Goal: Download file/media

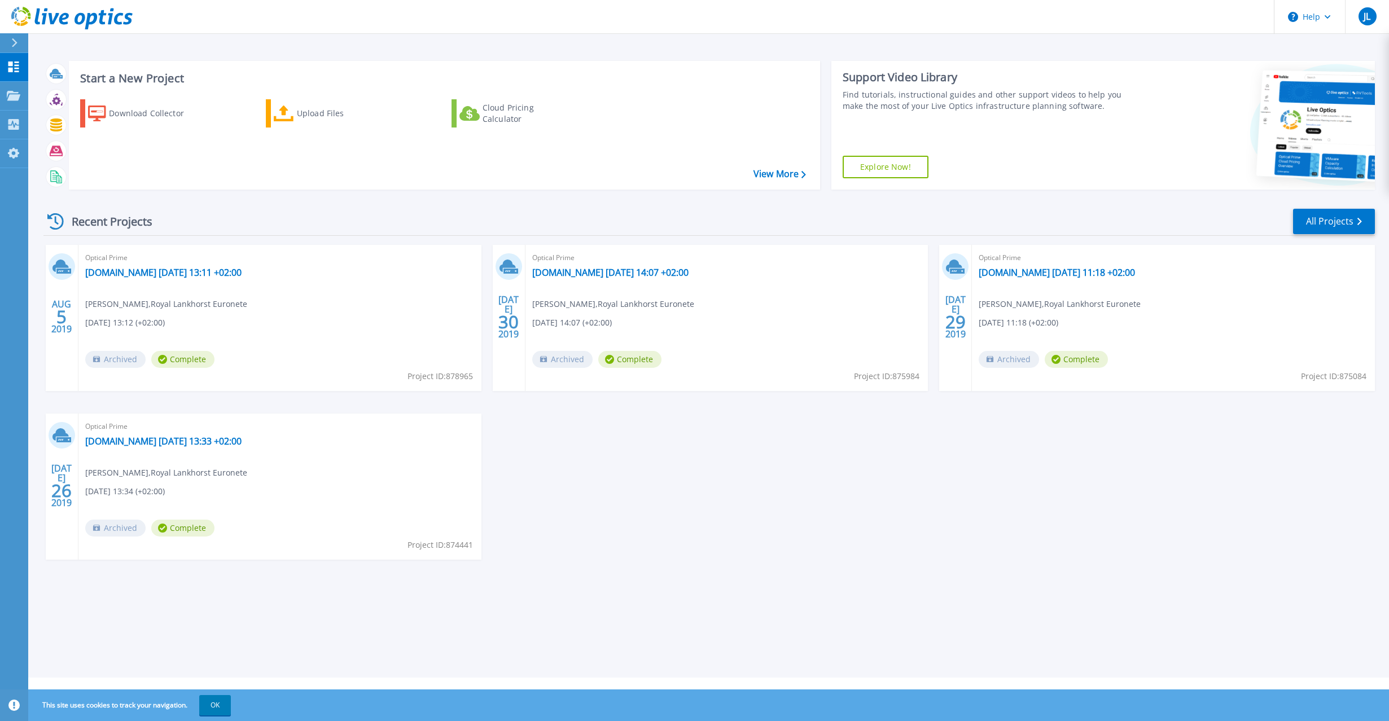
click at [812, 235] on div "Recent Projects All Projects" at bounding box center [709, 222] width 1332 height 28
click at [12, 38] on icon at bounding box center [14, 42] width 6 height 9
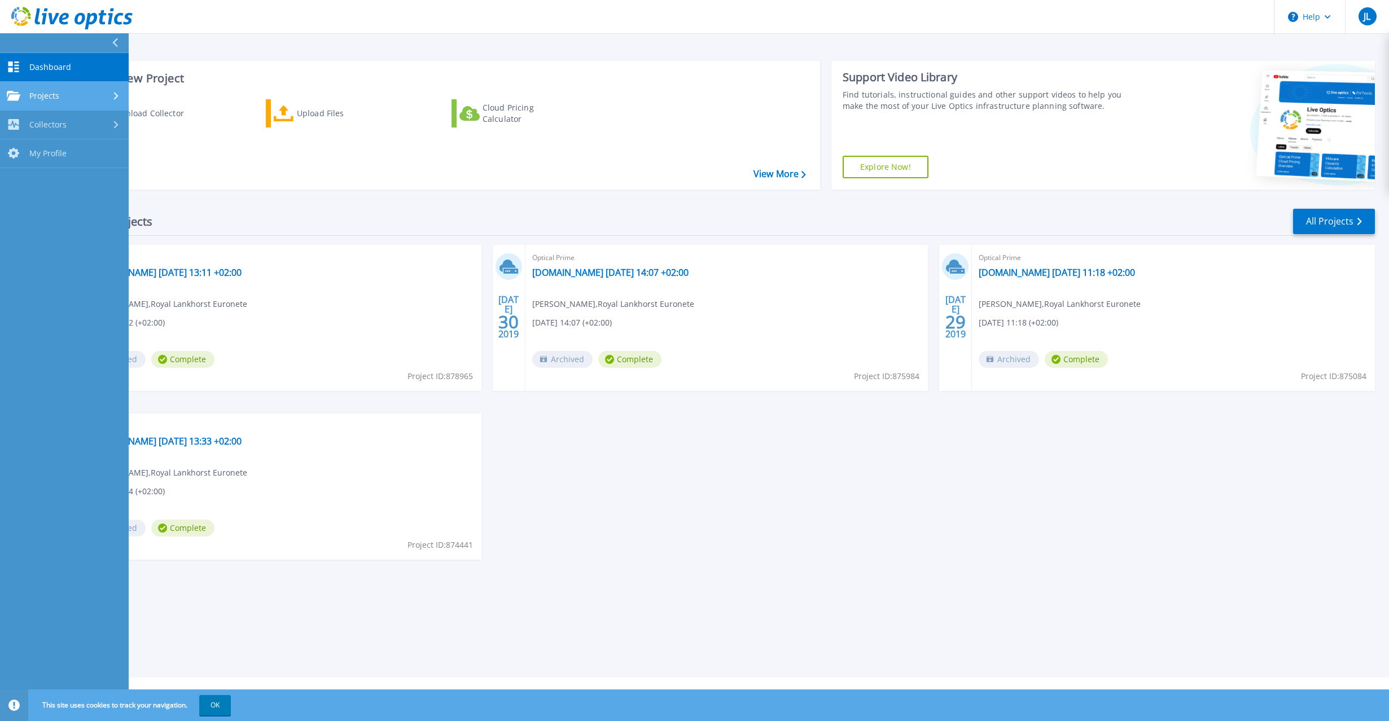
click at [77, 93] on div "Projects" at bounding box center [64, 96] width 115 height 10
click at [89, 217] on div "Collectors" at bounding box center [64, 218] width 115 height 11
click at [211, 706] on button "OK" at bounding box center [215, 705] width 32 height 20
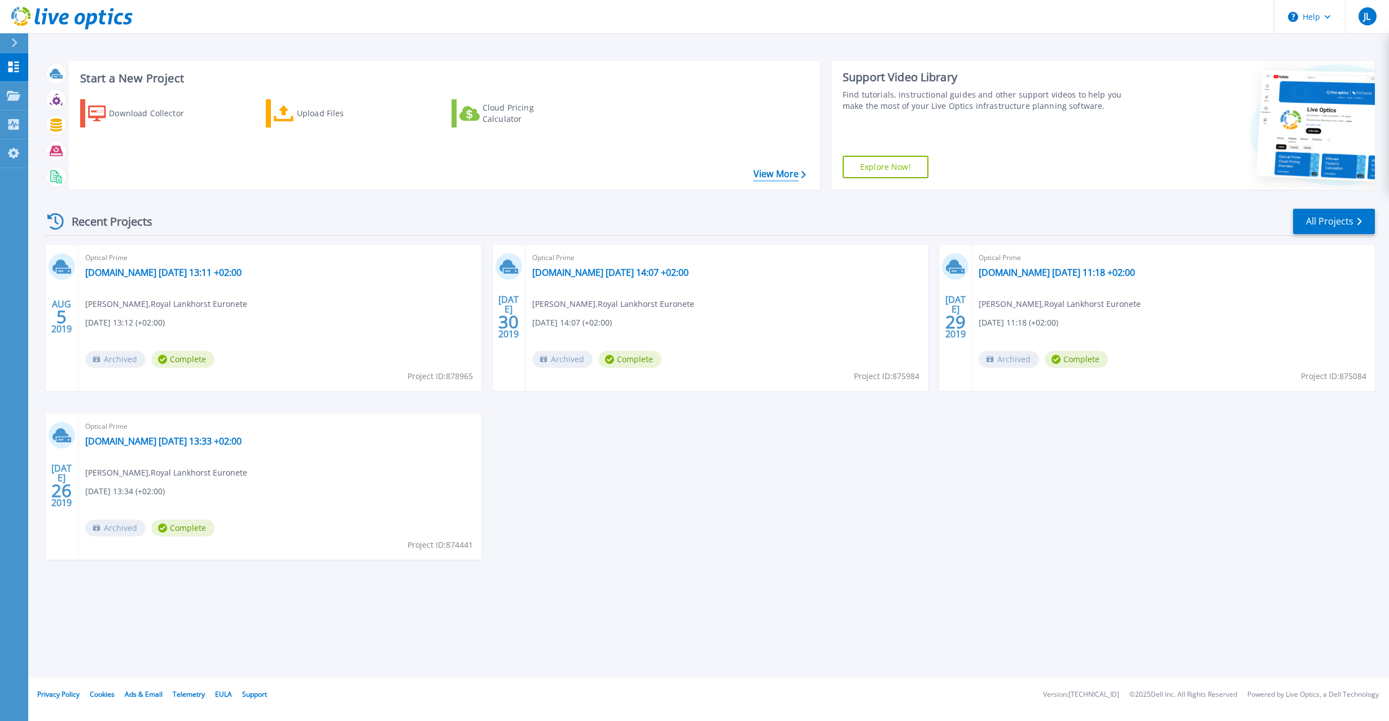
click at [799, 177] on link "View More" at bounding box center [780, 174] width 52 height 11
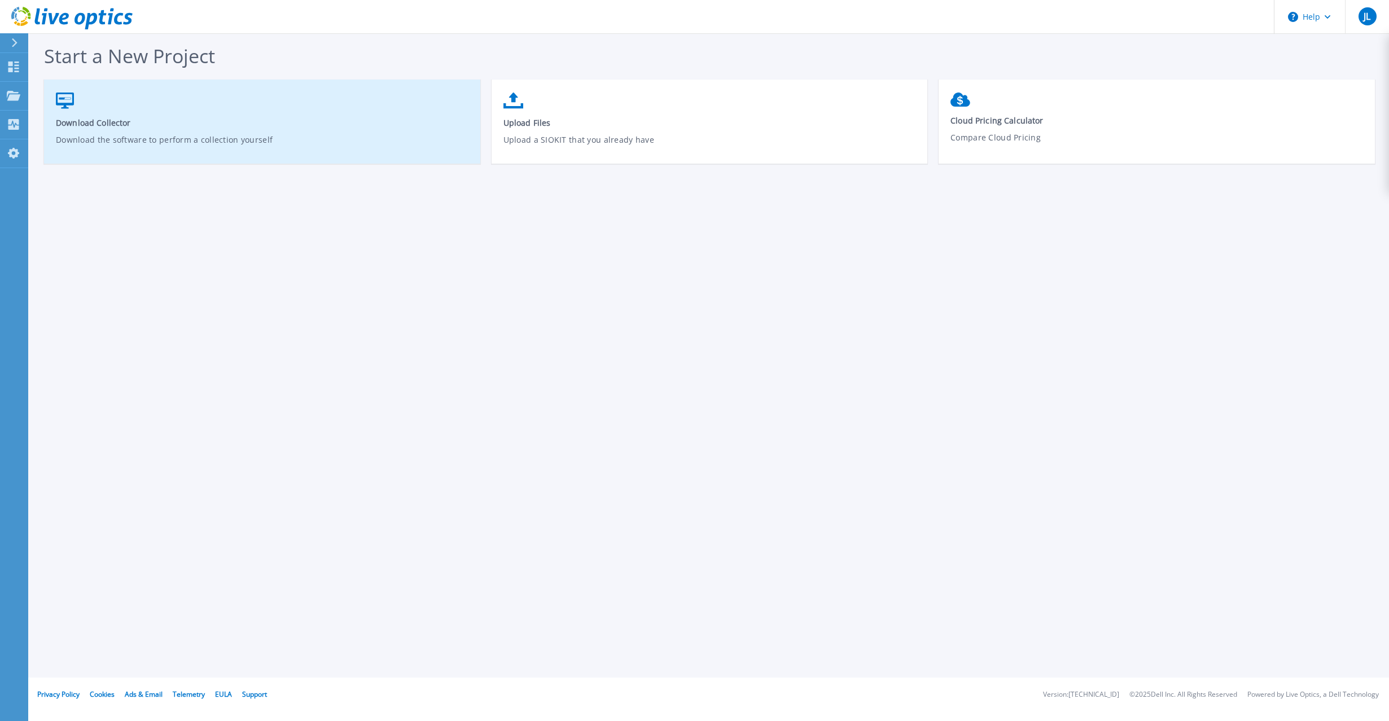
click at [81, 126] on span "Download Collector" at bounding box center [262, 122] width 413 height 11
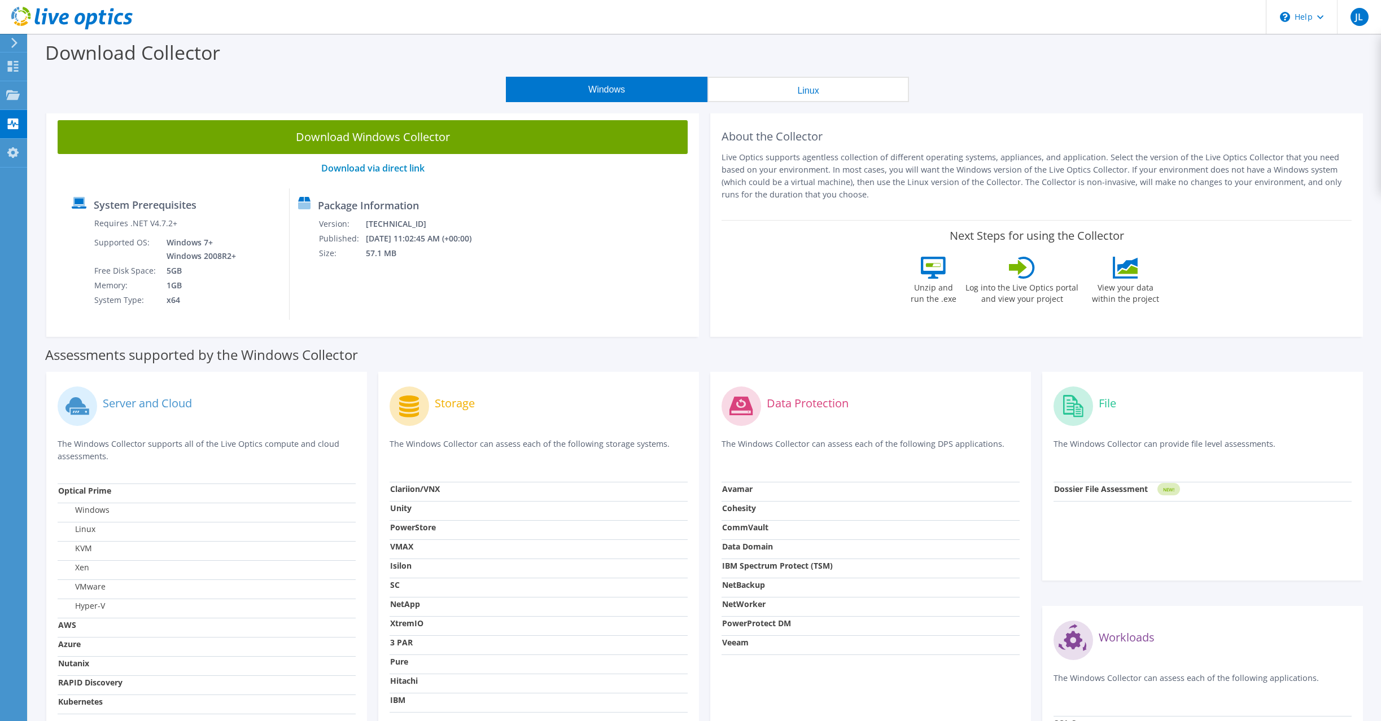
click at [475, 196] on div "Package Information Version: 26.3.10.224 Published: 10/10/2025 11:02:45 AM (+00…" at bounding box center [382, 255] width 185 height 132
click at [401, 167] on link "Download via direct link" at bounding box center [372, 168] width 103 height 12
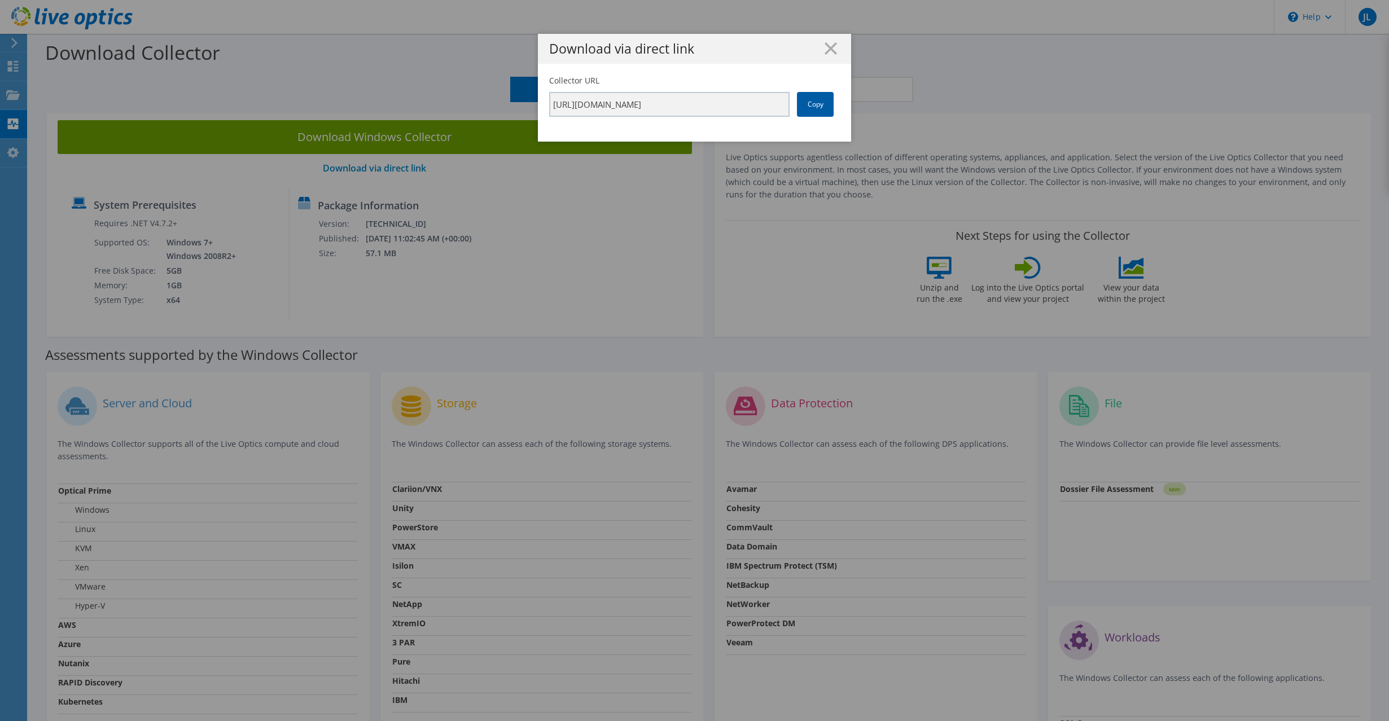
click at [808, 105] on link "Copy" at bounding box center [815, 104] width 37 height 25
click at [775, 43] on h1 "Download via direct link" at bounding box center [694, 48] width 291 height 13
click at [825, 45] on icon at bounding box center [831, 48] width 12 height 12
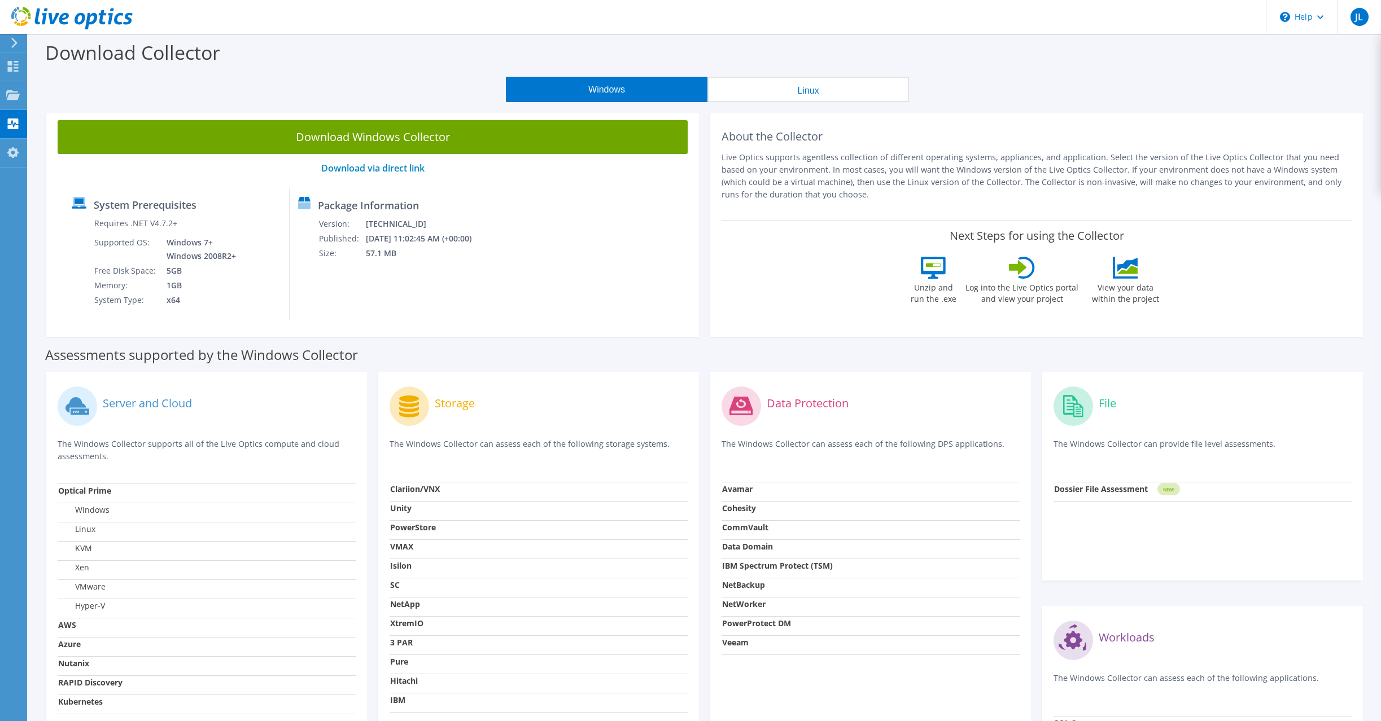
scroll to position [56, 0]
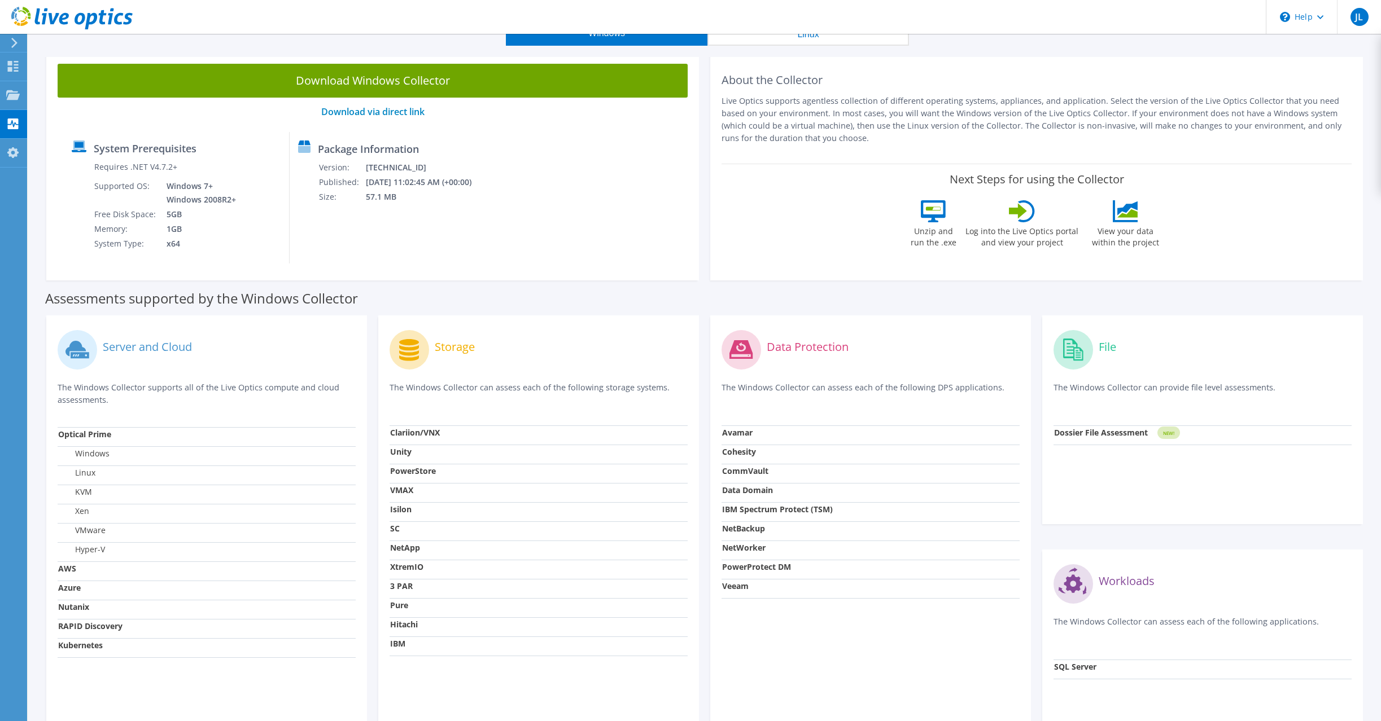
click at [94, 532] on label "VMware" at bounding box center [81, 530] width 47 height 11
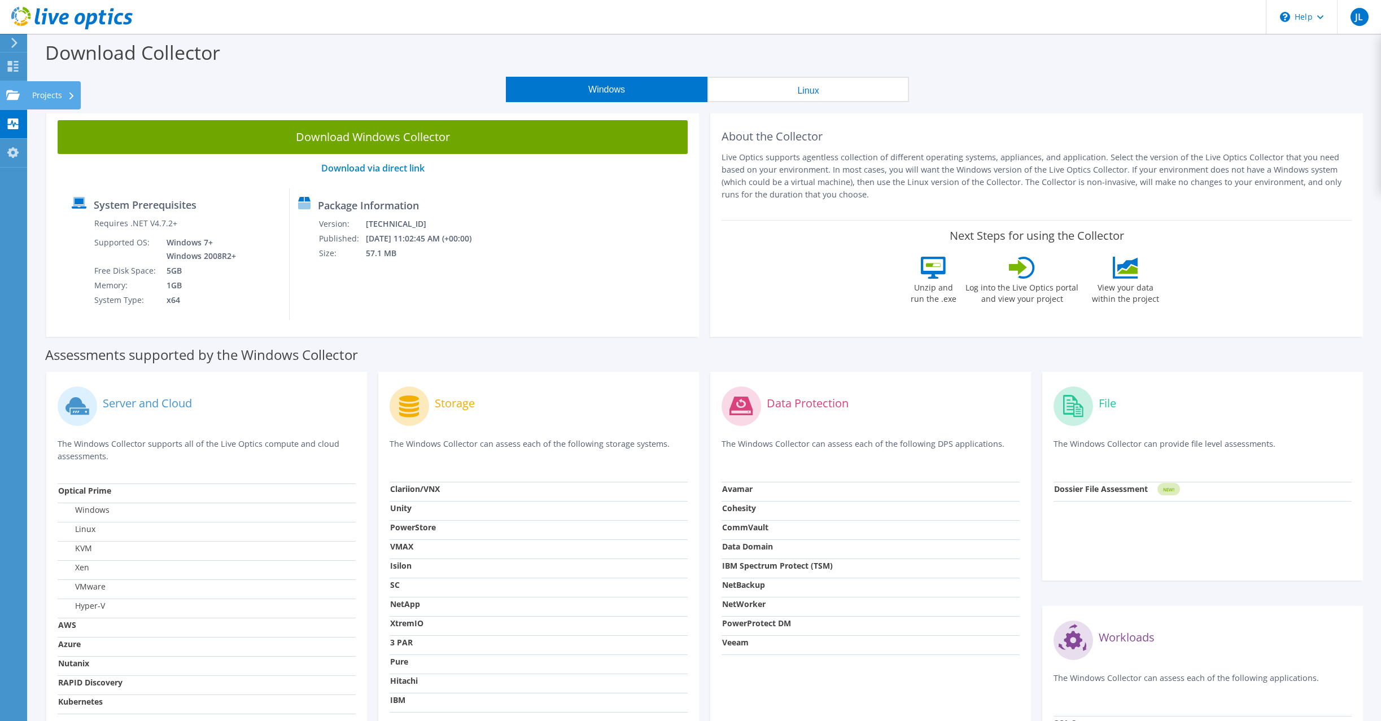
click at [12, 96] on use at bounding box center [13, 95] width 14 height 10
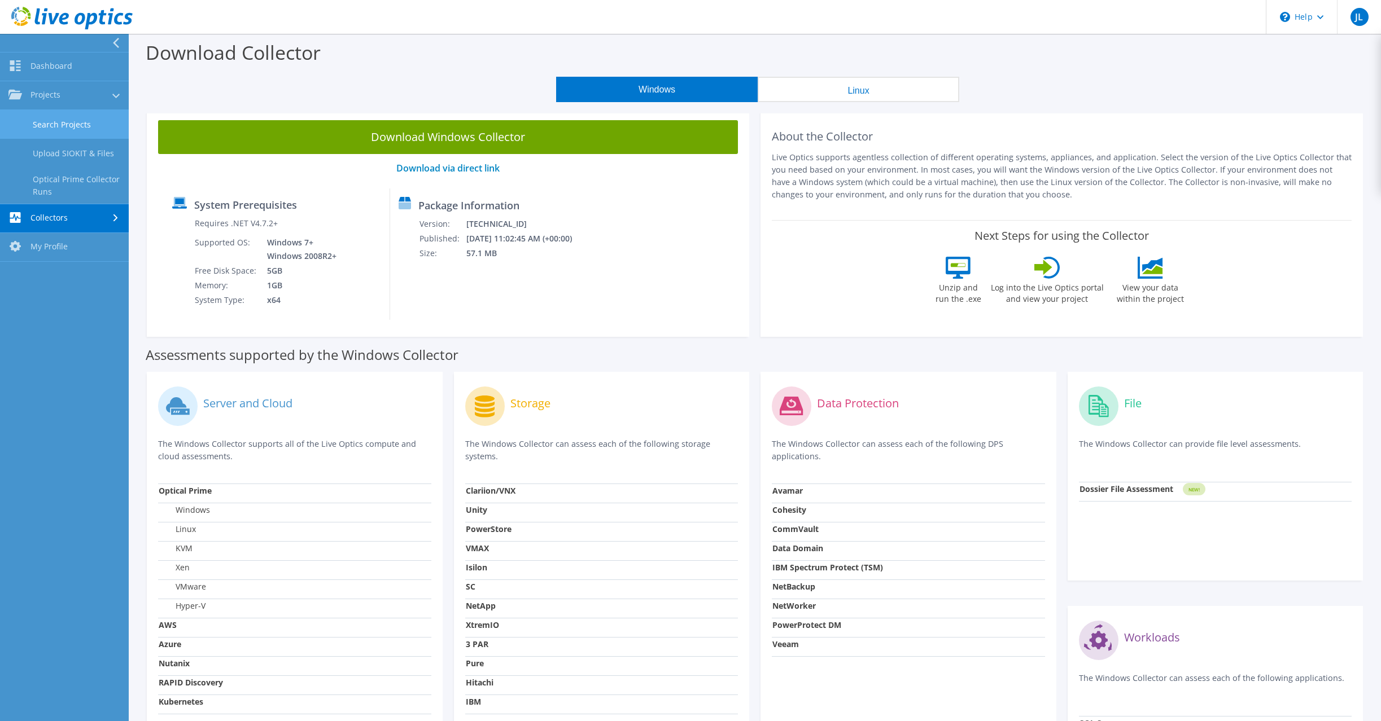
click at [60, 121] on link "Search Projects" at bounding box center [64, 124] width 129 height 29
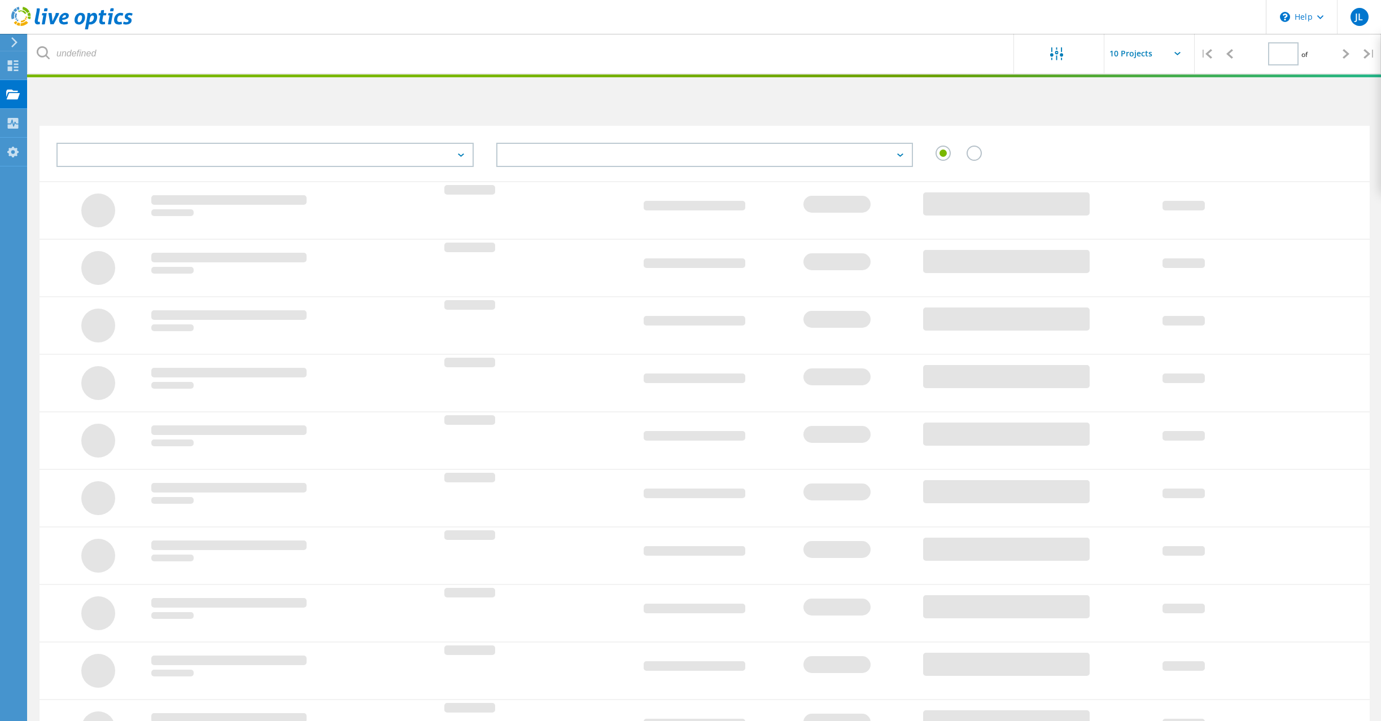
type input "1"
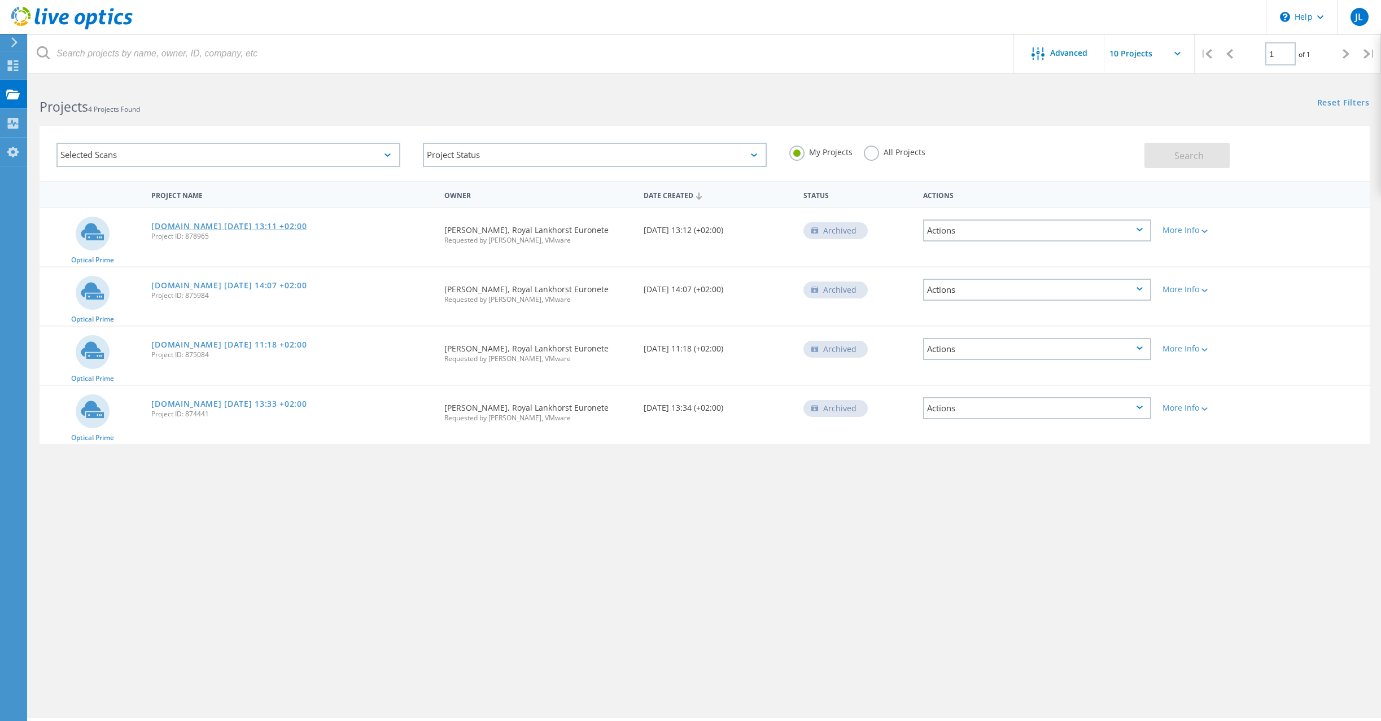
click at [299, 225] on link "[DOMAIN_NAME] [DATE] 13:11 +02:00" at bounding box center [228, 226] width 155 height 8
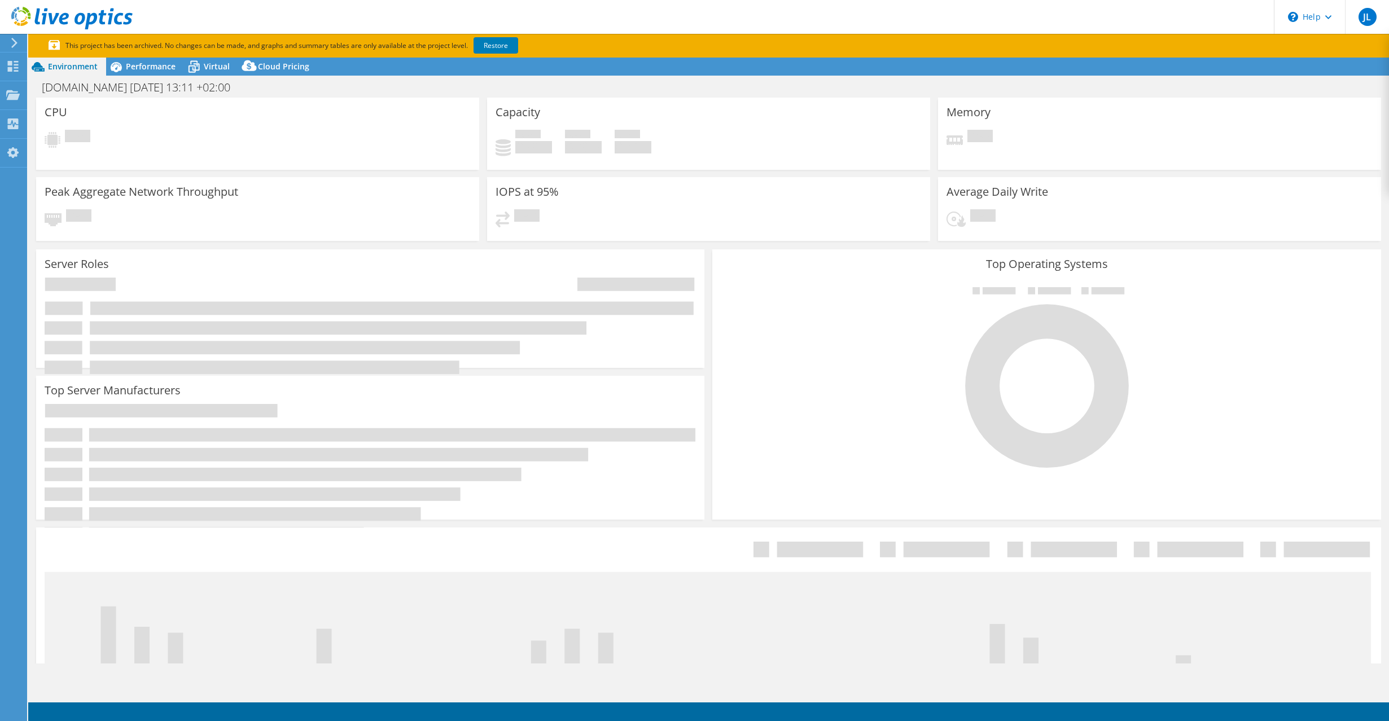
select select "USD"
